Goal: Check status

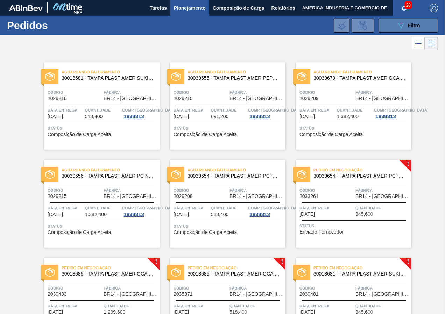
click at [397, 28] on icon "089F7B8B-B2A5-4AFE-B5C0-19BA573D28AC" at bounding box center [401, 25] width 8 height 8
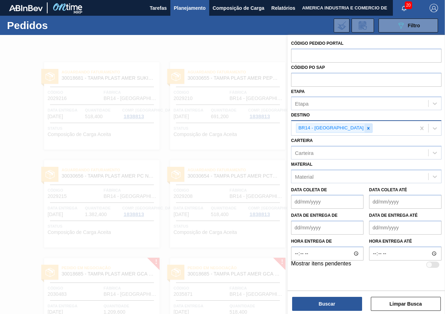
click at [367, 128] on icon at bounding box center [368, 128] width 2 height 2
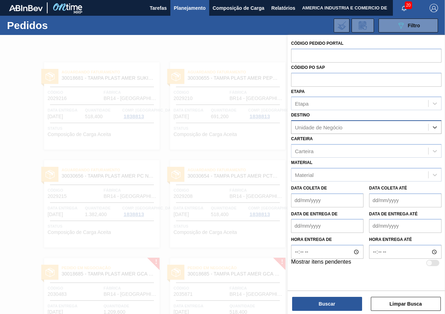
click at [327, 128] on div "Unidade de Negócio" at bounding box center [319, 128] width 48 height 6
click at [19, 62] on div at bounding box center [222, 192] width 445 height 314
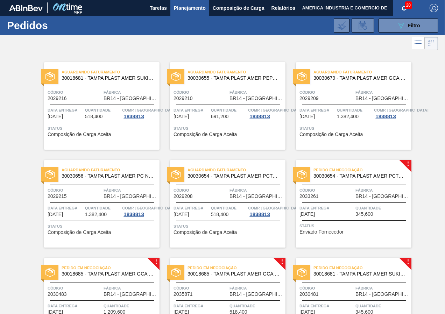
click at [335, 219] on div "Pedido em Negociação 30030654 - TAMPA PLAST AMER PCTW NIV24 Código 2033261 Fábr…" at bounding box center [353, 203] width 115 height 87
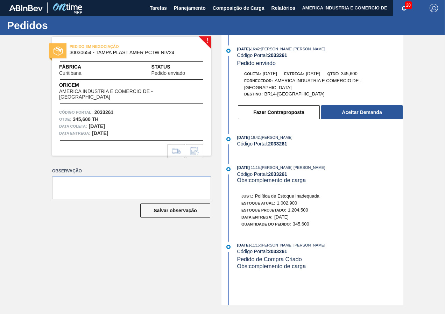
click at [201, 263] on div "! PEDIDO EM NEGOCIAÇÃO 30030654 - TAMPA PLAST AMER PCTW NIV24 Fábrica [GEOGRAPH…" at bounding box center [126, 170] width 169 height 270
click at [383, 111] on button "Aceitar Demanda" at bounding box center [362, 112] width 82 height 14
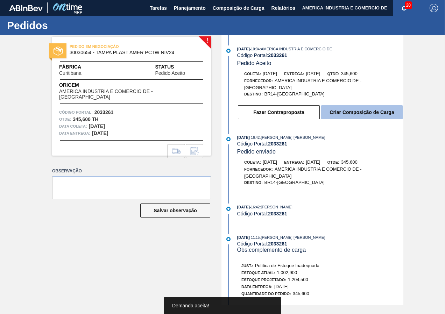
click at [359, 113] on button "Criar Composição de Carga" at bounding box center [362, 112] width 82 height 14
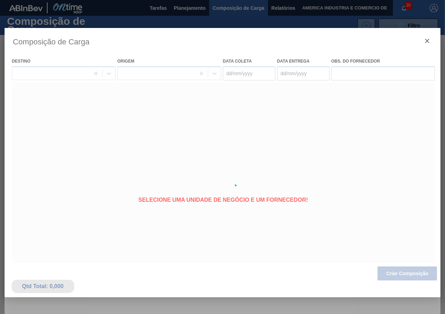
type coleta "[DATE]"
type entrega "[DATE]"
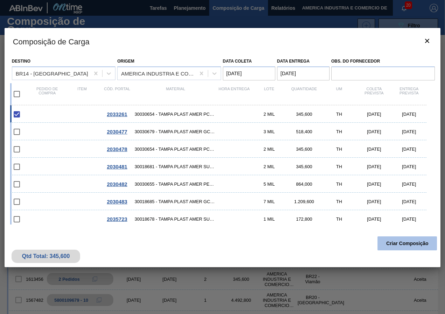
click at [401, 247] on button "Criar Composição" at bounding box center [406, 243] width 59 height 14
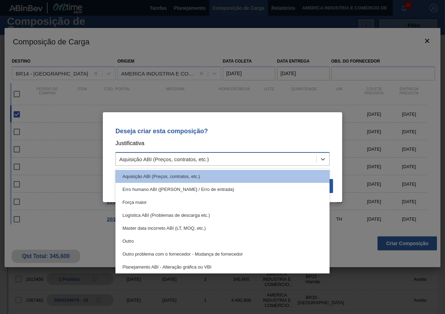
click at [235, 155] on div "Aquisição ABI (Preços, contratos, etc.)" at bounding box center [216, 159] width 200 height 10
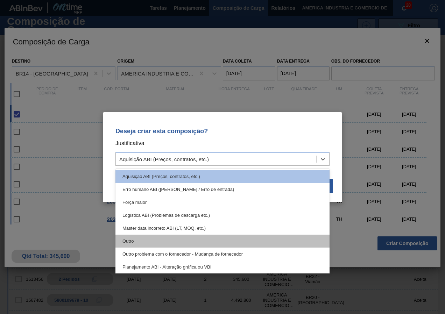
click at [139, 238] on div "Outro" at bounding box center [222, 241] width 214 height 13
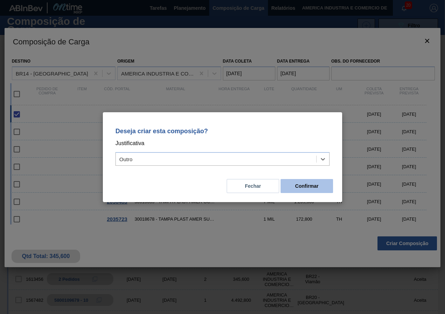
click at [320, 189] on button "Confirmar" at bounding box center [307, 186] width 52 height 14
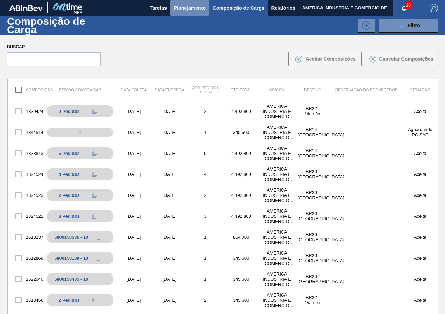
click at [196, 8] on span "Planejamento" at bounding box center [190, 8] width 32 height 8
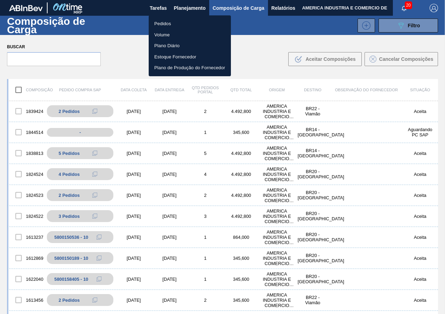
click at [192, 22] on li "Pedidos" at bounding box center [190, 23] width 82 height 11
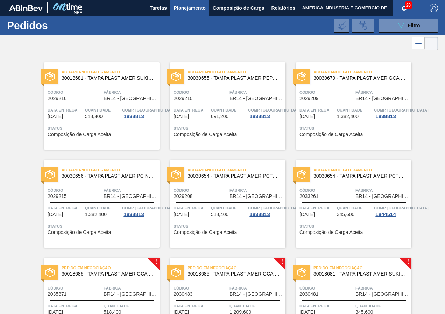
click at [339, 238] on div "Aguardando Faturamento 30030654 - TAMPA PLAST AMER PCTW NIV24 Código 2033261 Fá…" at bounding box center [353, 203] width 115 height 87
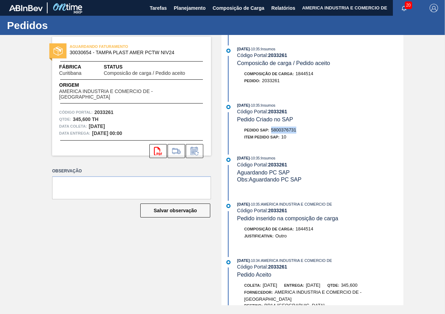
drag, startPoint x: 272, startPoint y: 129, endPoint x: 297, endPoint y: 130, distance: 24.2
click at [296, 130] on span "5800376731" at bounding box center [283, 129] width 25 height 5
copy span "5800376731"
click at [283, 142] on div "[DATE] 10:35 : Insumos Código Portal: 2033261 Pedido Criado no SAP Pedido SAP: …" at bounding box center [313, 123] width 180 height 42
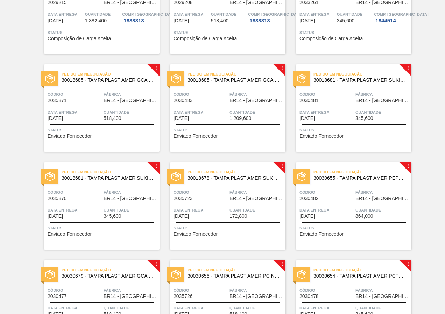
scroll to position [183, 0]
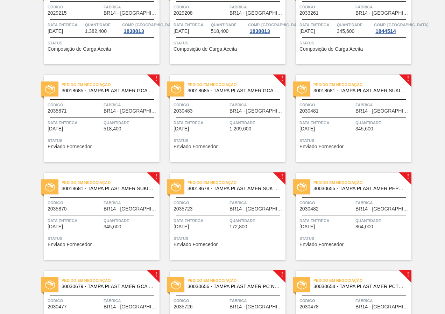
click at [110, 141] on span "Status" at bounding box center [103, 140] width 110 height 7
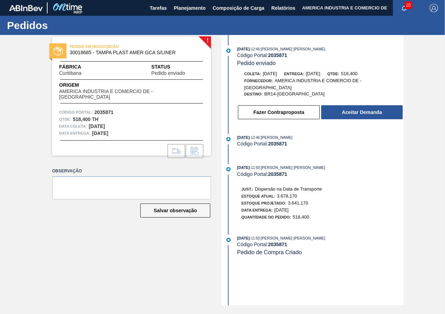
click at [295, 269] on div "[DATE] 12:46 : [PERSON_NAME] [PERSON_NAME] Código Portal: 2035871 Pedido enviad…" at bounding box center [313, 170] width 180 height 270
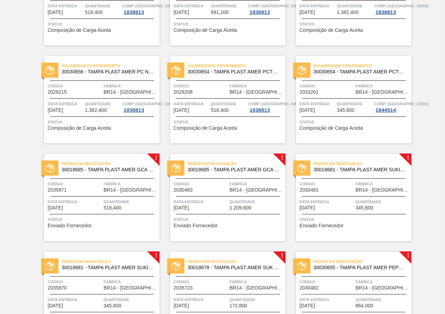
scroll to position [105, 0]
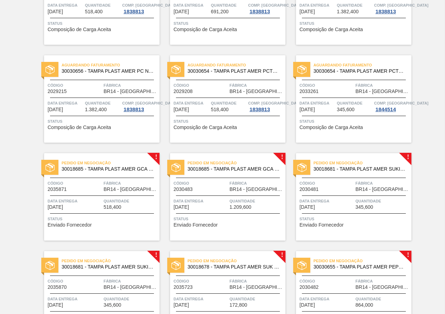
click at [221, 217] on span "Status" at bounding box center [228, 218] width 110 height 7
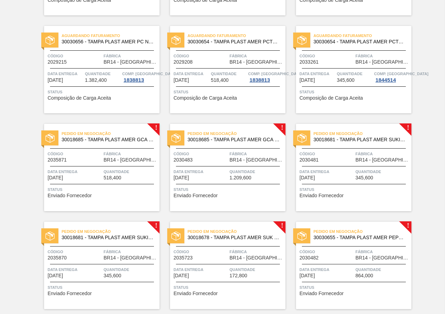
scroll to position [140, 0]
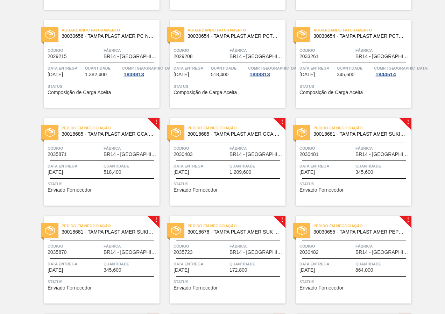
click at [351, 175] on div "Data entrega [DATE]" at bounding box center [326, 169] width 54 height 12
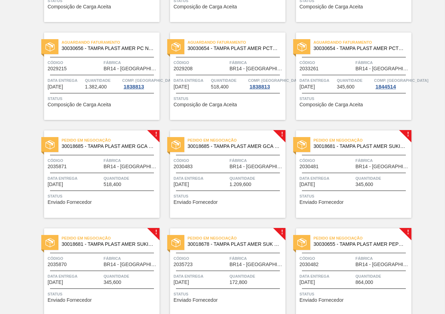
scroll to position [175, 0]
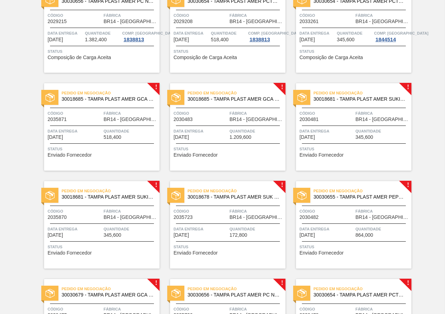
click at [104, 248] on span "Status" at bounding box center [103, 246] width 110 height 7
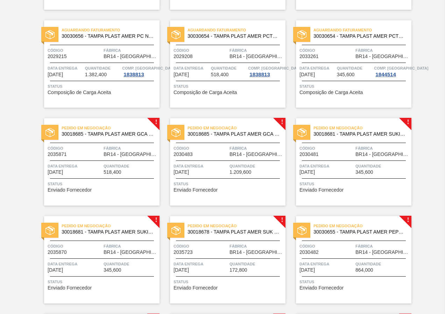
scroll to position [245, 0]
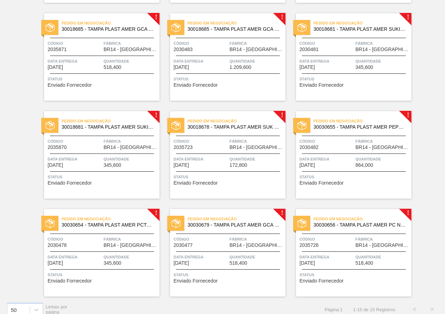
click at [246, 188] on div "Pedido em Negociação 30018678 - TAMPA PLAST AMER SUK TUBAINA S/LINER Código 203…" at bounding box center [227, 154] width 115 height 87
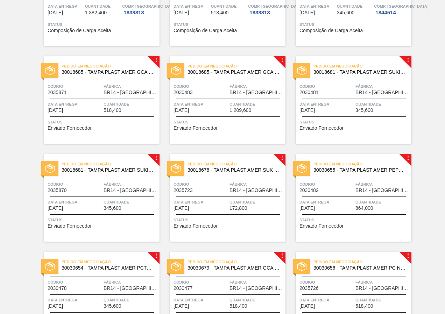
scroll to position [210, 0]
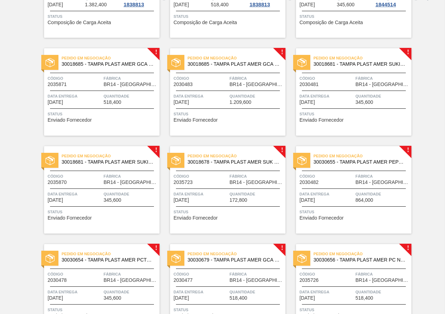
click at [366, 217] on div "Status Enviado Fornecedor" at bounding box center [354, 213] width 110 height 11
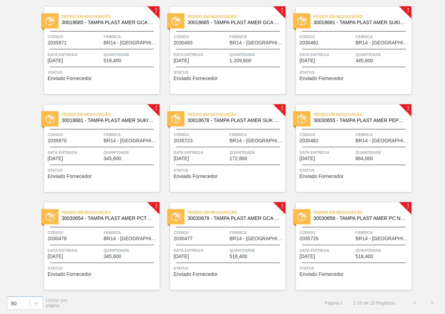
scroll to position [253, 0]
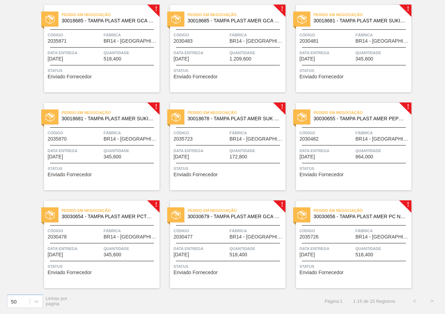
click at [122, 262] on div "Pedido em Negociação 30030654 - TAMPA PLAST AMER PCTW NIV24 Código 2030478 Fábr…" at bounding box center [101, 244] width 115 height 87
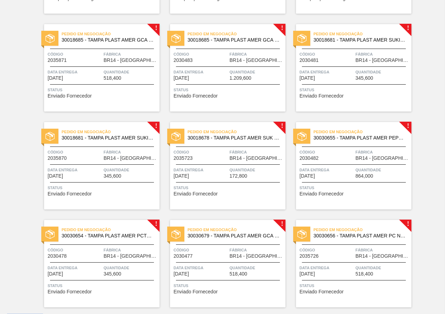
scroll to position [253, 0]
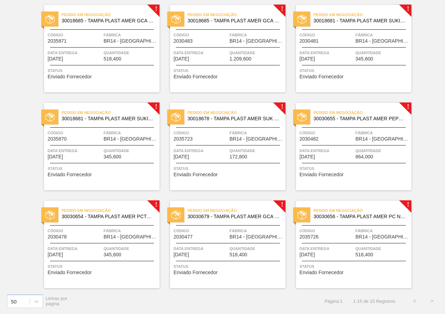
click at [232, 273] on div "Status Enviado Fornecedor" at bounding box center [228, 268] width 110 height 11
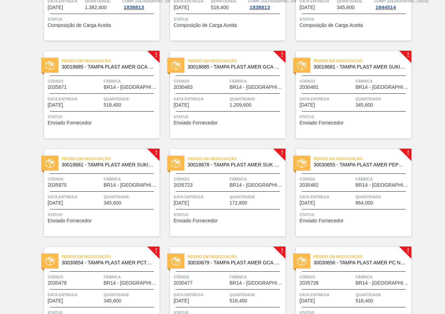
scroll to position [253, 0]
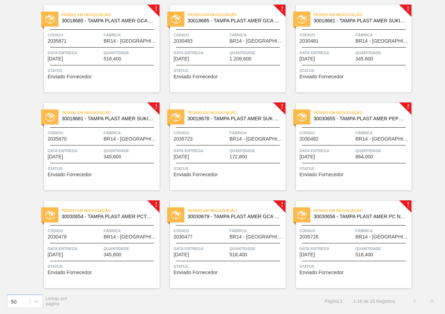
click at [333, 257] on div "Data entrega [DATE]" at bounding box center [326, 251] width 54 height 12
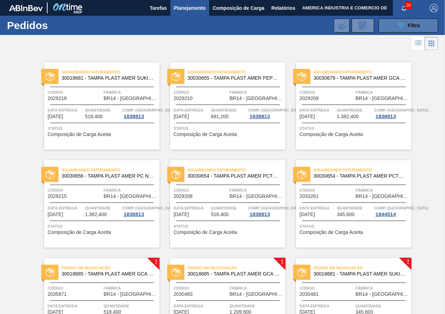
click at [391, 20] on button "089F7B8B-B2A5-4AFE-B5C0-19BA573D28AC Filtro" at bounding box center [407, 26] width 59 height 14
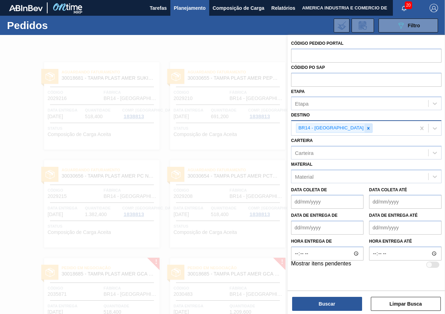
click at [366, 127] on icon at bounding box center [368, 128] width 5 height 5
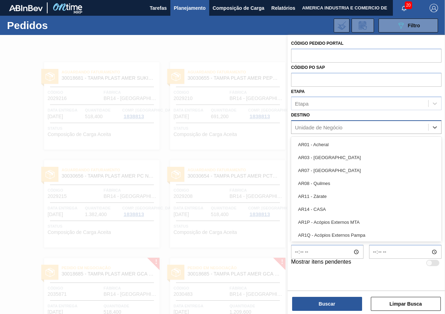
click at [334, 127] on div "Unidade de Negócio" at bounding box center [319, 128] width 48 height 6
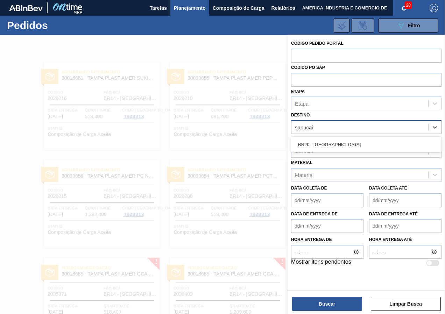
type input "sapucaia"
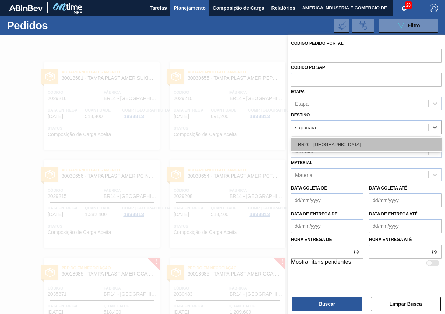
click at [340, 147] on div "BR20 - [GEOGRAPHIC_DATA]" at bounding box center [366, 144] width 150 height 13
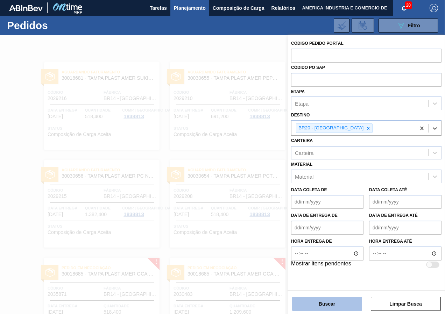
click at [306, 300] on button "Buscar" at bounding box center [327, 304] width 70 height 14
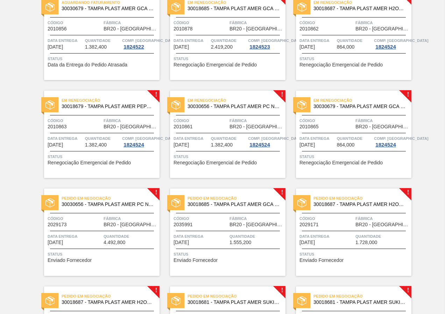
scroll to position [70, 0]
